Goal: Task Accomplishment & Management: Use online tool/utility

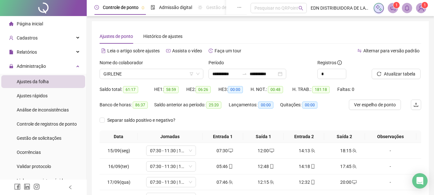
click at [392, 7] on icon "notification" at bounding box center [393, 8] width 6 height 6
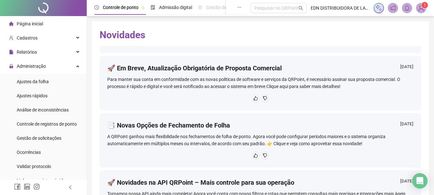
scroll to position [193, 0]
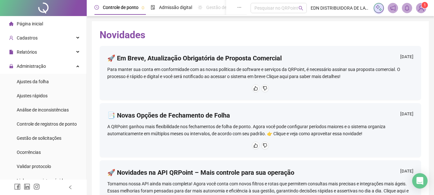
click at [307, 74] on div "Para manter sua conta em conformidade com as novas políticas de software e serv…" at bounding box center [260, 73] width 306 height 14
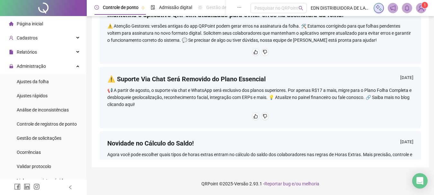
scroll to position [330, 0]
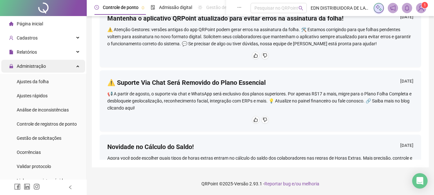
click at [75, 66] on div "Administração" at bounding box center [43, 66] width 84 height 13
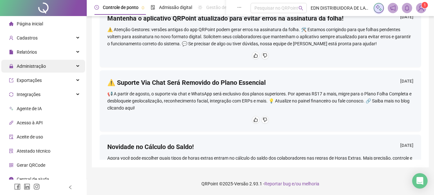
click at [69, 66] on div "Administração" at bounding box center [43, 66] width 84 height 13
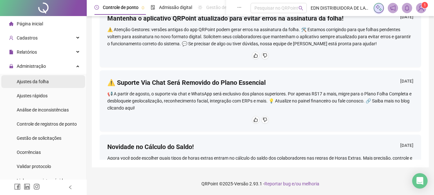
click at [48, 81] on span "Ajustes da folha" at bounding box center [33, 81] width 32 height 5
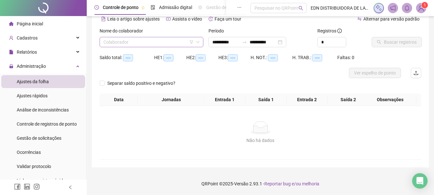
click at [122, 43] on input "search" at bounding box center [148, 42] width 90 height 10
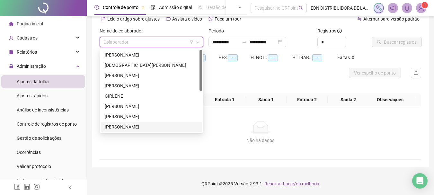
click at [117, 129] on div "[PERSON_NAME]" at bounding box center [151, 126] width 93 height 7
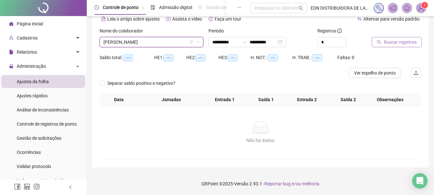
click at [395, 39] on span "Buscar registros" at bounding box center [400, 42] width 33 height 7
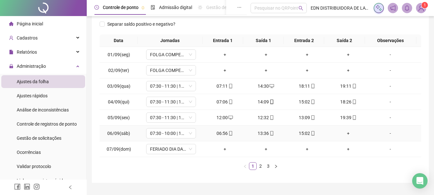
scroll to position [111, 0]
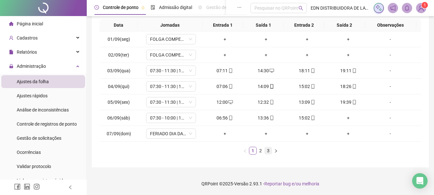
click at [269, 152] on link "3" at bounding box center [268, 150] width 7 height 7
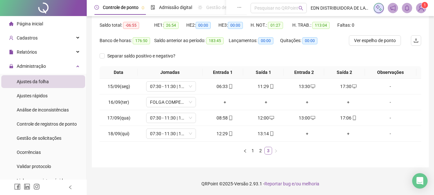
scroll to position [64, 0]
click at [305, 134] on div "+" at bounding box center [307, 133] width 36 height 7
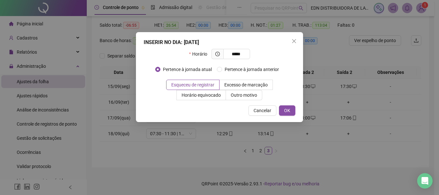
type input "*****"
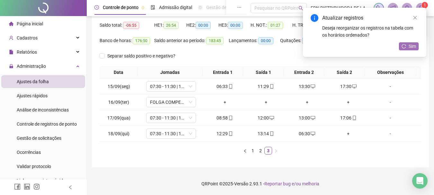
click at [411, 46] on span "Sim" at bounding box center [411, 46] width 7 height 7
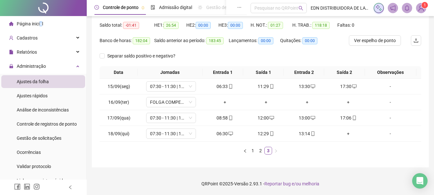
click at [40, 21] on span "Página inicial" at bounding box center [30, 23] width 26 height 5
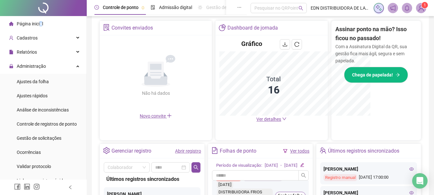
scroll to position [216, 0]
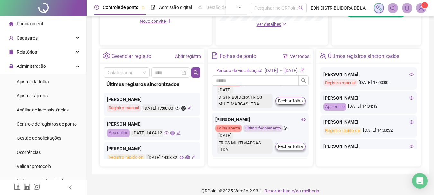
click at [38, 26] on span "Página inicial" at bounding box center [30, 23] width 26 height 5
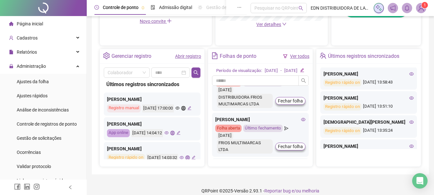
scroll to position [193, 0]
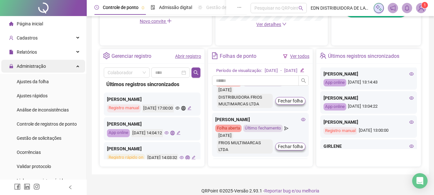
click at [54, 63] on div "Administração" at bounding box center [43, 66] width 84 height 13
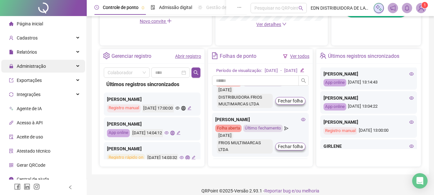
click at [68, 67] on div "Administração" at bounding box center [43, 66] width 84 height 13
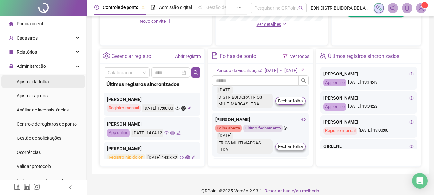
click at [61, 81] on li "Ajustes da folha" at bounding box center [43, 81] width 84 height 13
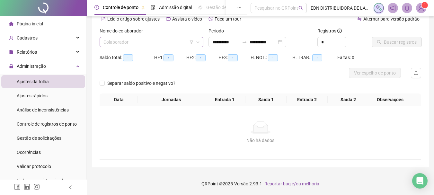
click at [148, 42] on input "search" at bounding box center [148, 42] width 90 height 10
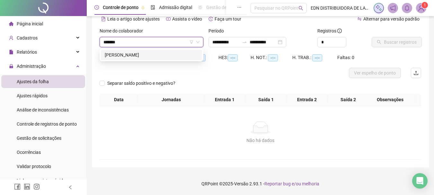
type input "*******"
drag, startPoint x: 111, startPoint y: 61, endPoint x: 112, endPoint y: 57, distance: 4.2
click at [111, 59] on div "Saldo total: --:--" at bounding box center [127, 57] width 55 height 10
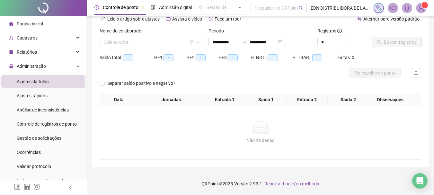
click at [112, 57] on div "Saldo total: --:--" at bounding box center [127, 57] width 55 height 7
click at [131, 43] on input "search" at bounding box center [148, 42] width 90 height 10
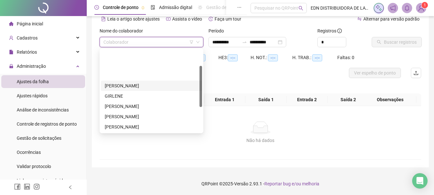
scroll to position [82, 0]
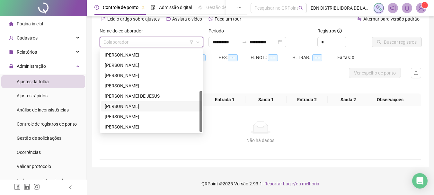
click at [117, 104] on div "[PERSON_NAME]" at bounding box center [151, 106] width 93 height 7
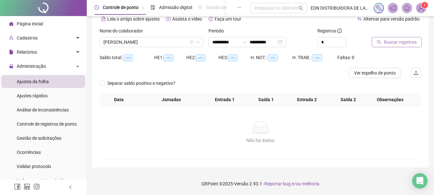
click at [394, 44] on span "Buscar registros" at bounding box center [400, 42] width 33 height 7
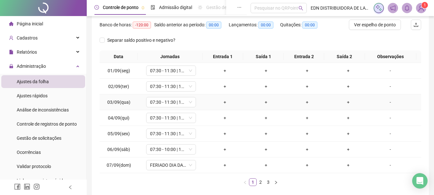
scroll to position [111, 0]
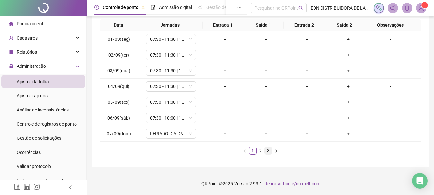
click at [266, 150] on link "3" at bounding box center [268, 150] width 7 height 7
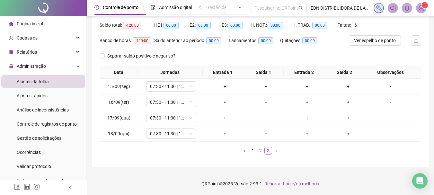
scroll to position [64, 0]
click at [265, 153] on link "3" at bounding box center [268, 150] width 7 height 7
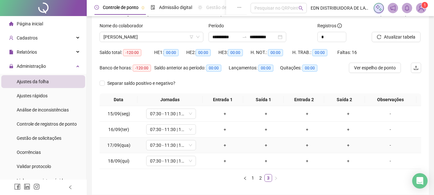
scroll to position [0, 0]
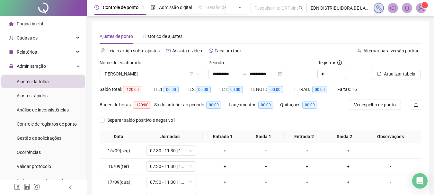
click at [37, 25] on span "Página inicial" at bounding box center [30, 23] width 26 height 5
